Goal: Task Accomplishment & Management: Manage account settings

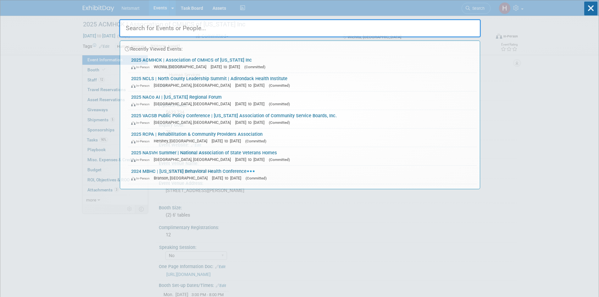
select select "Human Services"
select select "3"
select select "No"
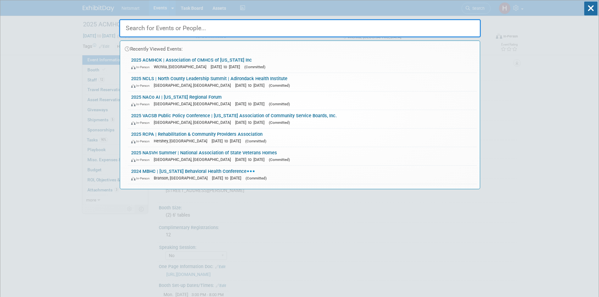
click at [199, 31] on input "text" at bounding box center [299, 28] width 361 height 18
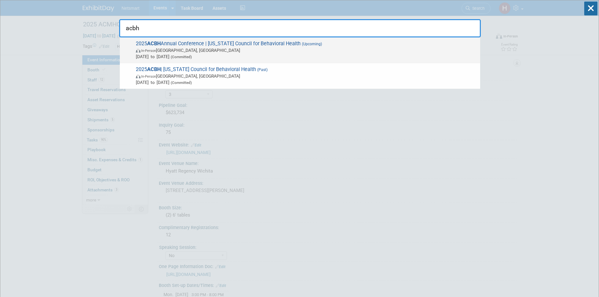
type input "acbh"
click at [251, 50] on span "In-Person Birmingham, AL" at bounding box center [306, 50] width 341 height 6
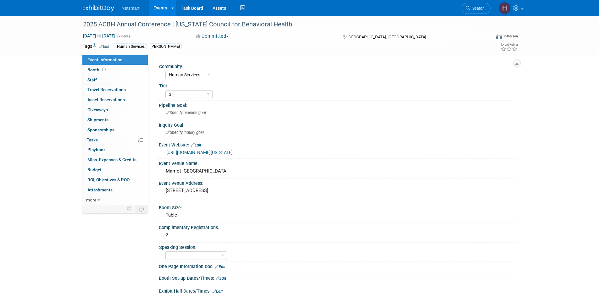
select select "Human Services"
select select "3"
click at [112, 160] on span "Misc. Expenses & Credits 0" at bounding box center [111, 159] width 49 height 5
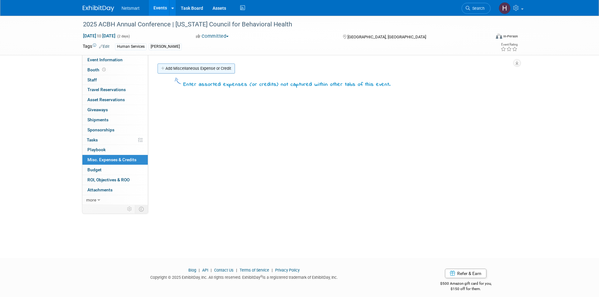
click at [185, 73] on link "Add Miscellaneous Expense or Credit" at bounding box center [195, 68] width 77 height 10
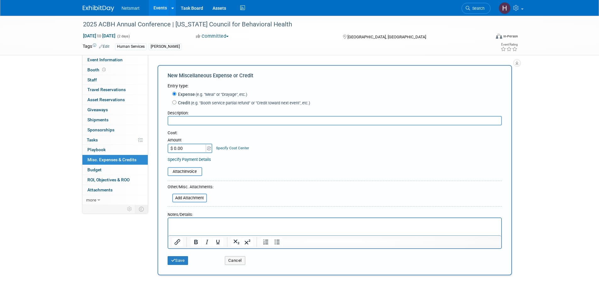
click at [188, 119] on input "text" at bounding box center [334, 120] width 334 height 9
type input "[PERSON_NAME] Invoice"
click at [186, 150] on input "$ 0.00" at bounding box center [186, 148] width 39 height 9
type input "$ 1,205.85"
click at [180, 264] on button "Save" at bounding box center [177, 260] width 21 height 9
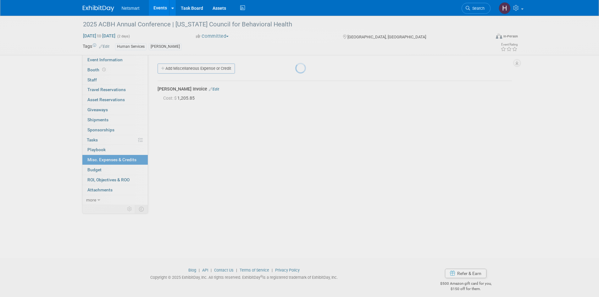
scroll to position [5, 0]
